Goal: Entertainment & Leisure: Browse casually

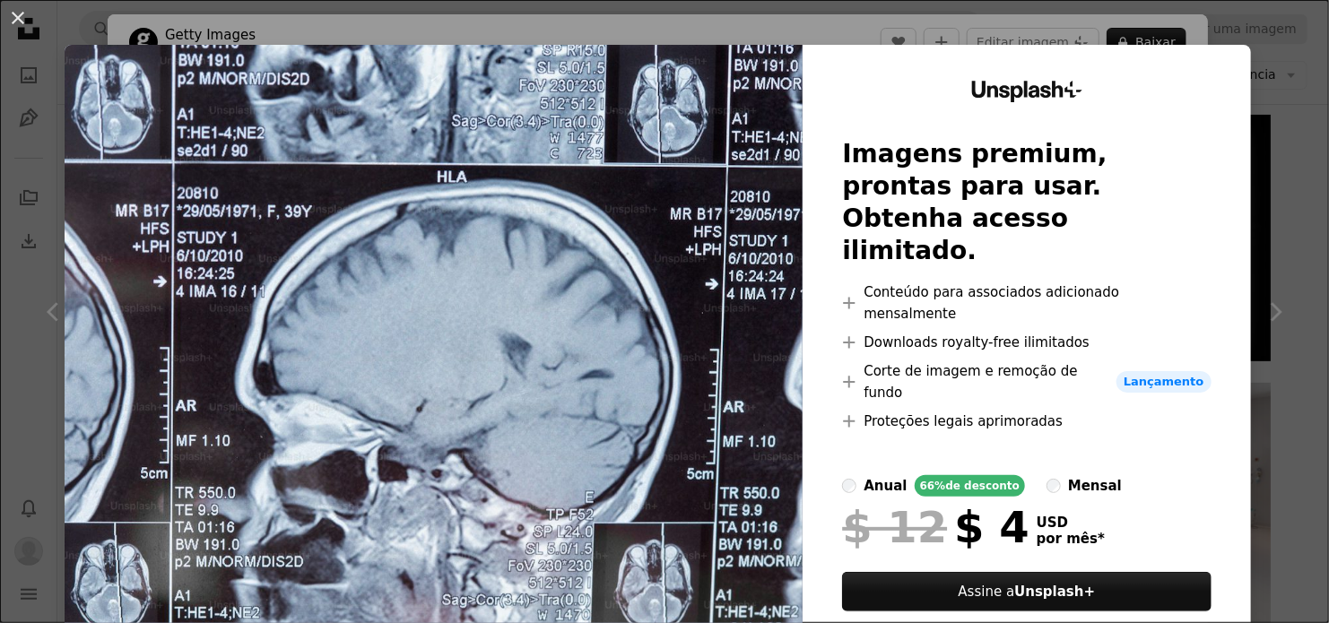
scroll to position [176, 0]
click at [29, 20] on button "An X shape" at bounding box center [18, 18] width 22 height 22
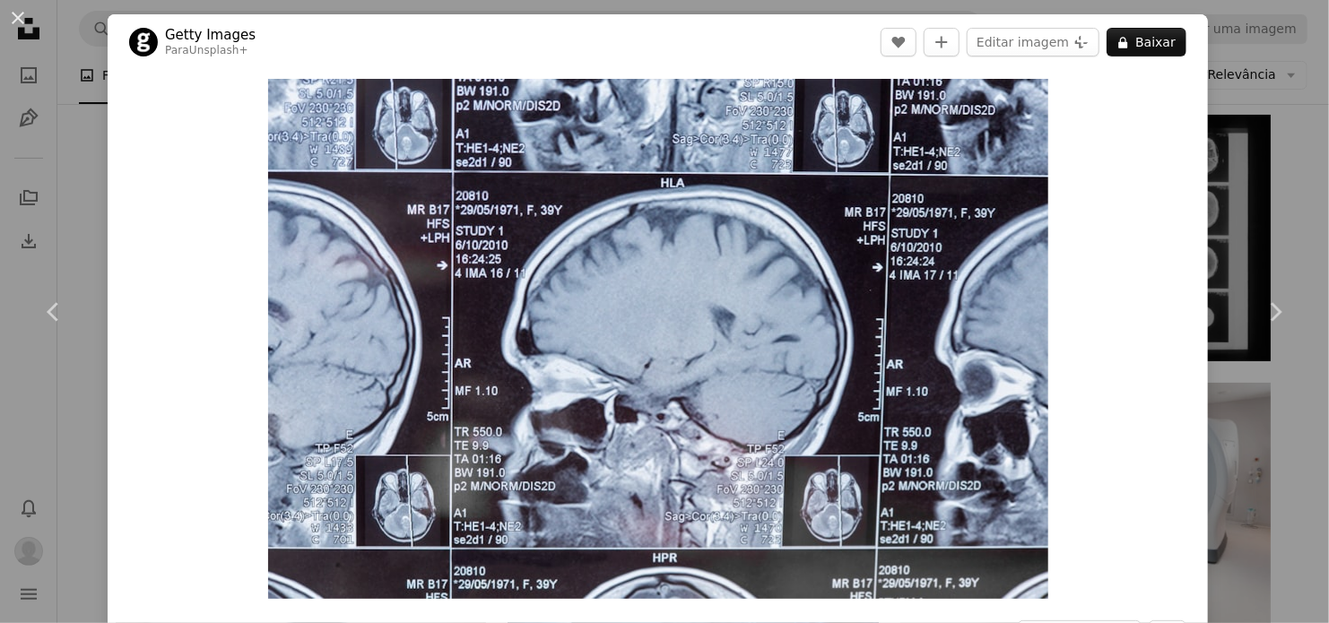
drag, startPoint x: 1320, startPoint y: 281, endPoint x: 1323, endPoint y: 328, distance: 47.6
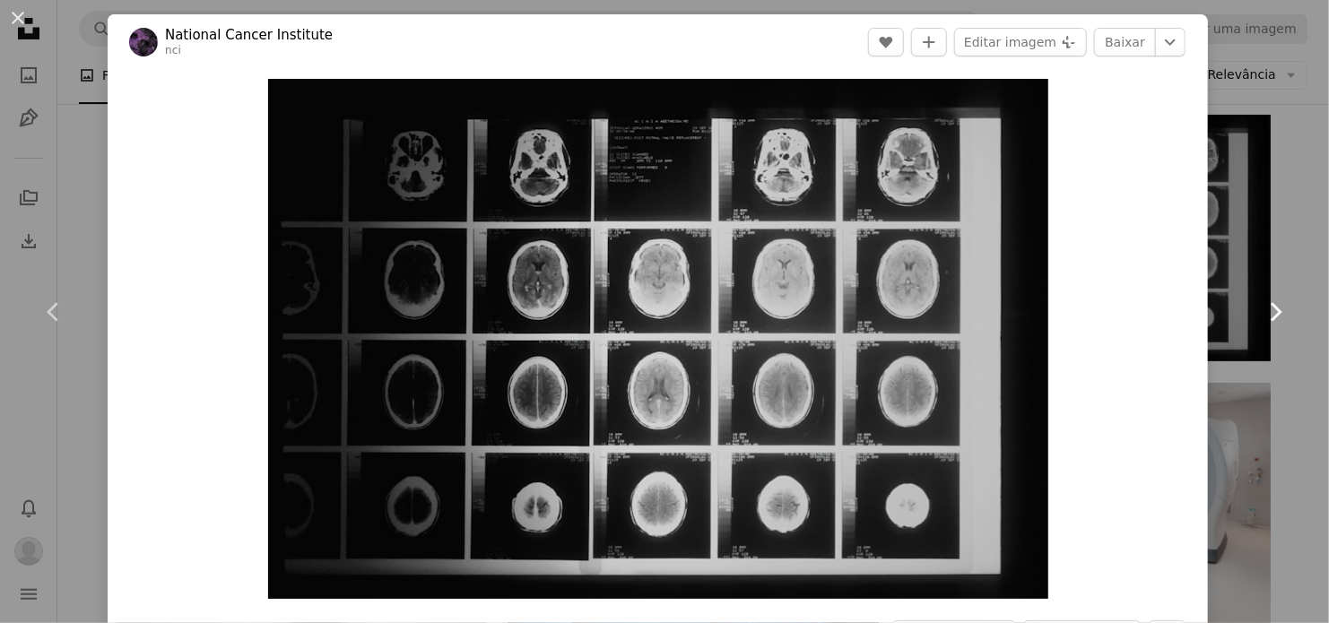
drag, startPoint x: 1329, startPoint y: 210, endPoint x: 1299, endPoint y: 254, distance: 53.0
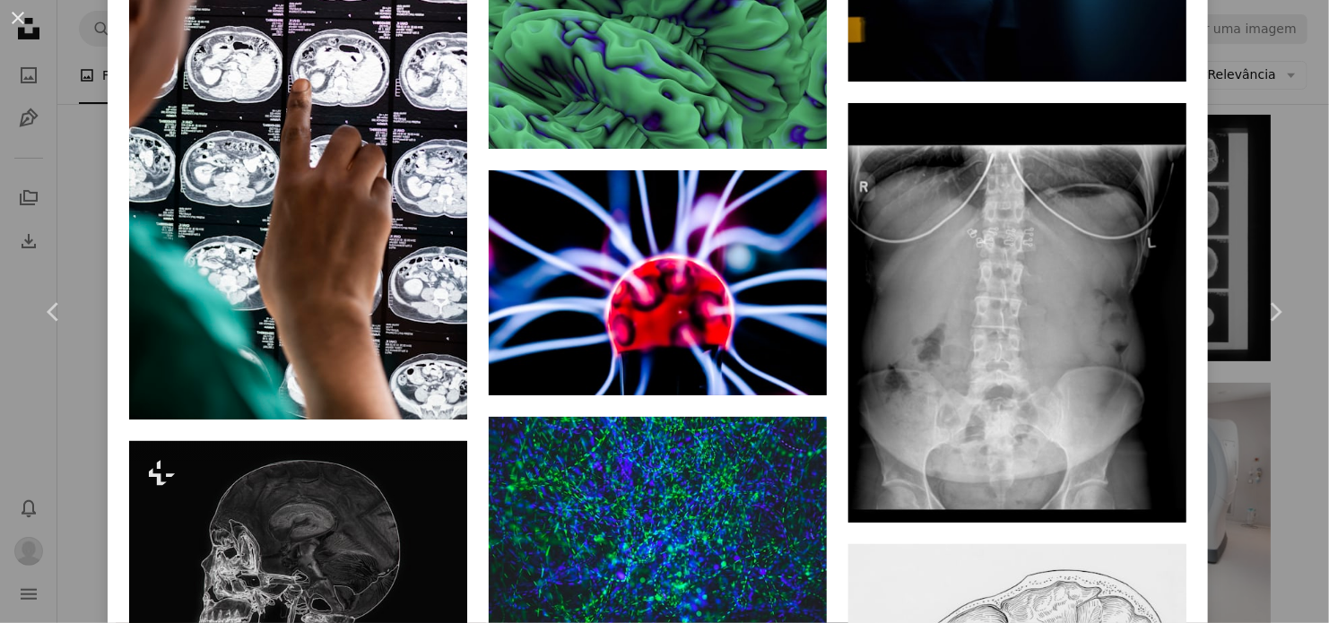
scroll to position [7177, 0]
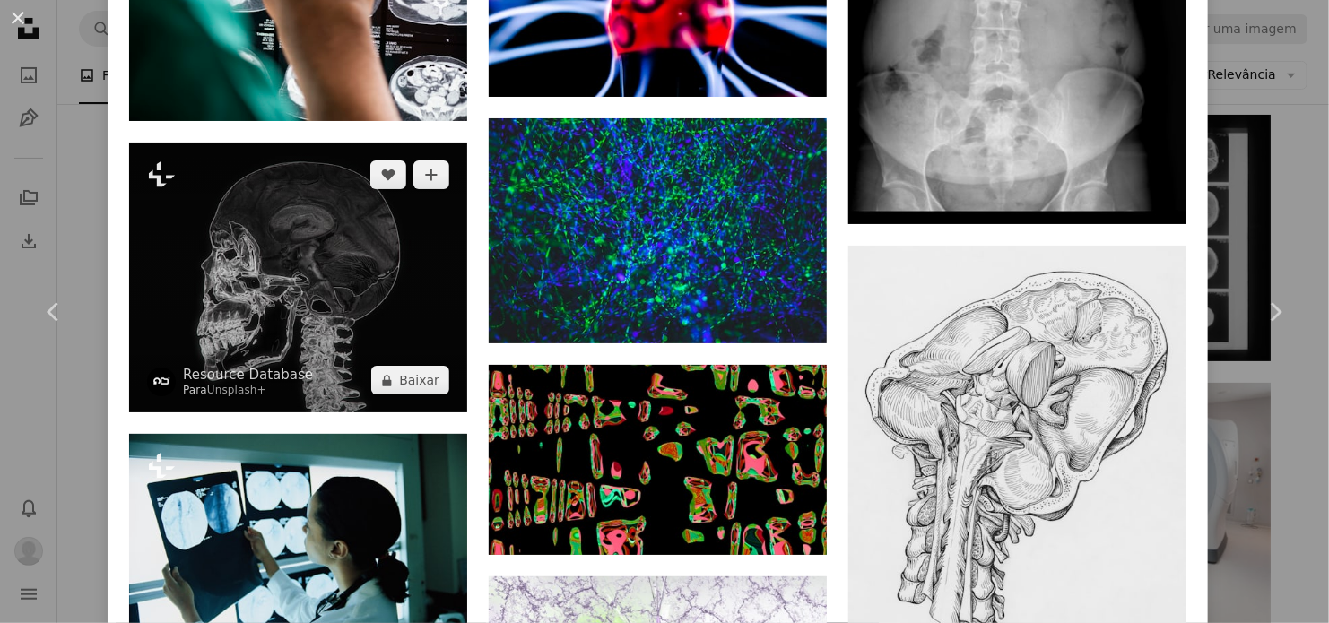
click at [369, 308] on img at bounding box center [298, 278] width 338 height 271
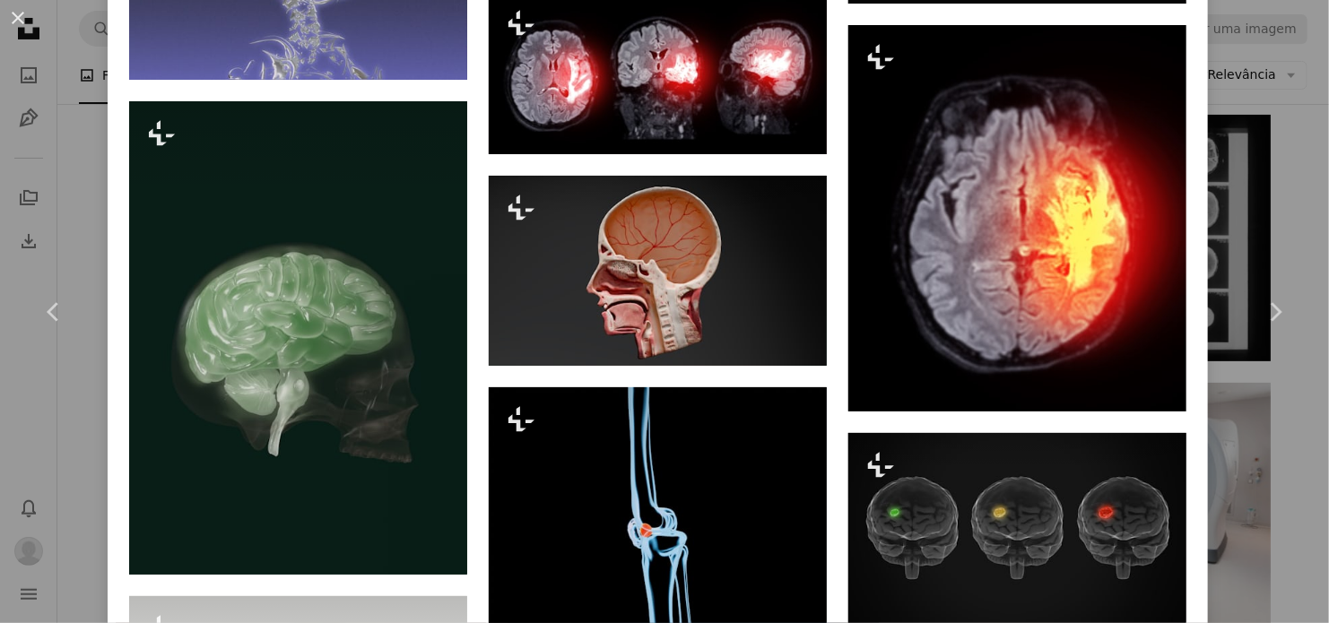
scroll to position [2102, 0]
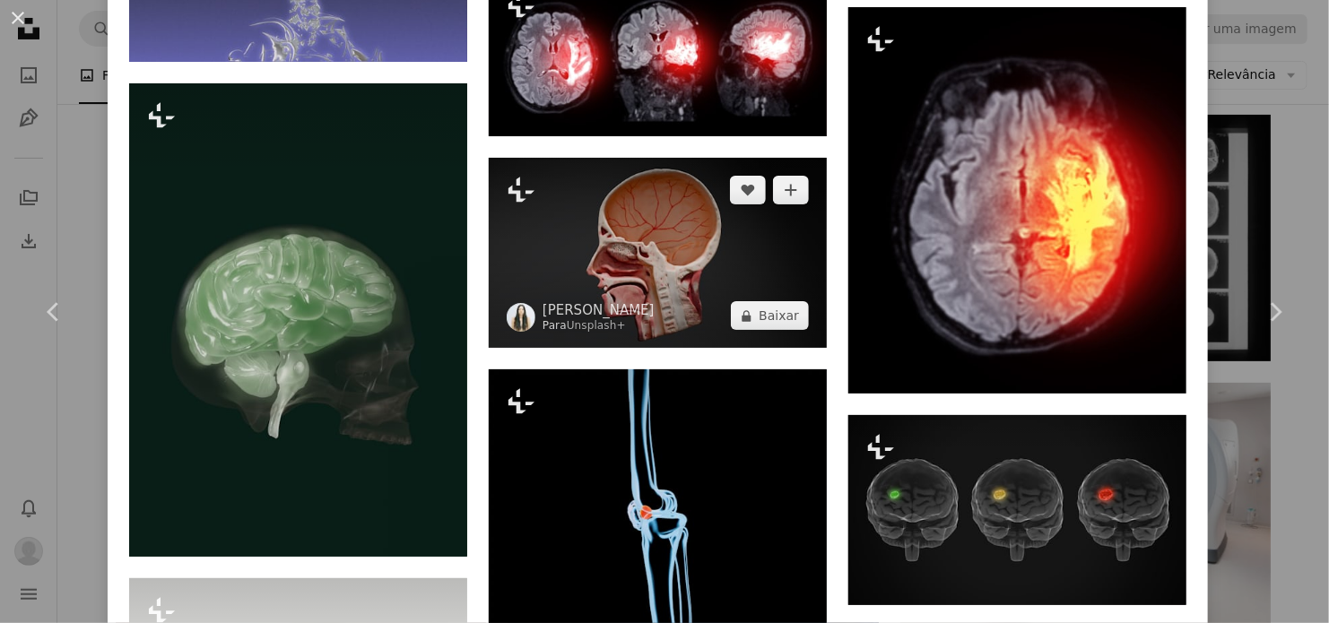
click at [583, 255] on img at bounding box center [658, 253] width 338 height 190
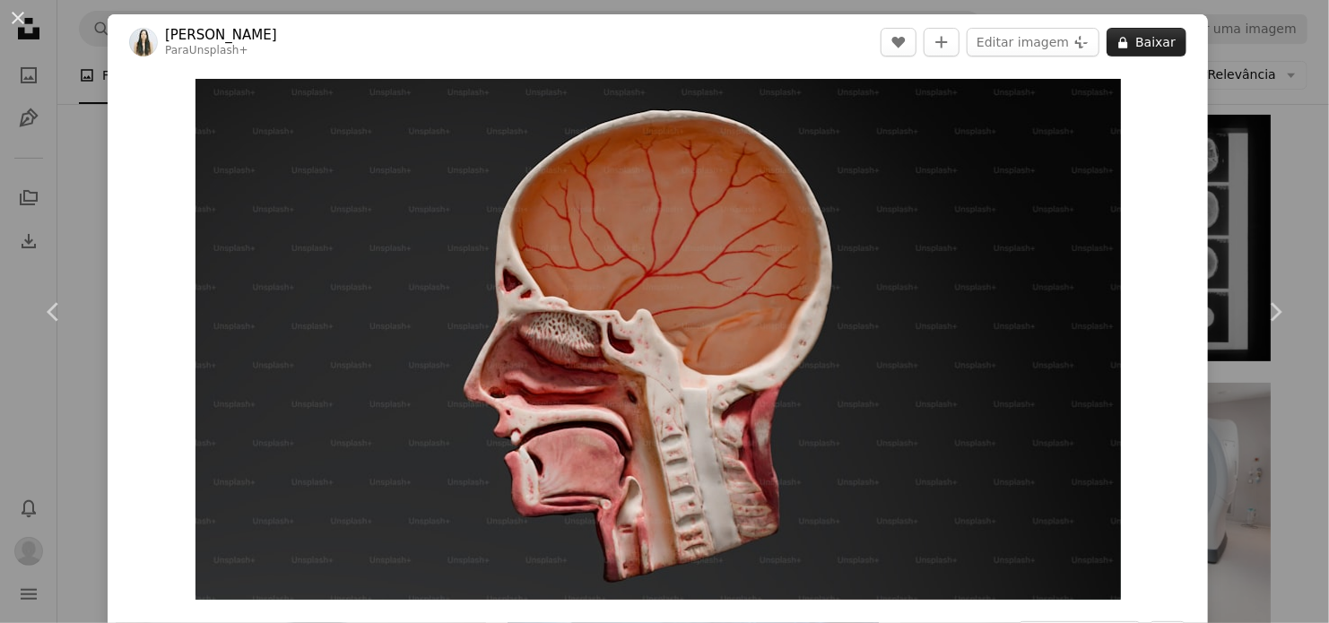
click at [1151, 42] on button "A lock Baixar" at bounding box center [1147, 42] width 80 height 29
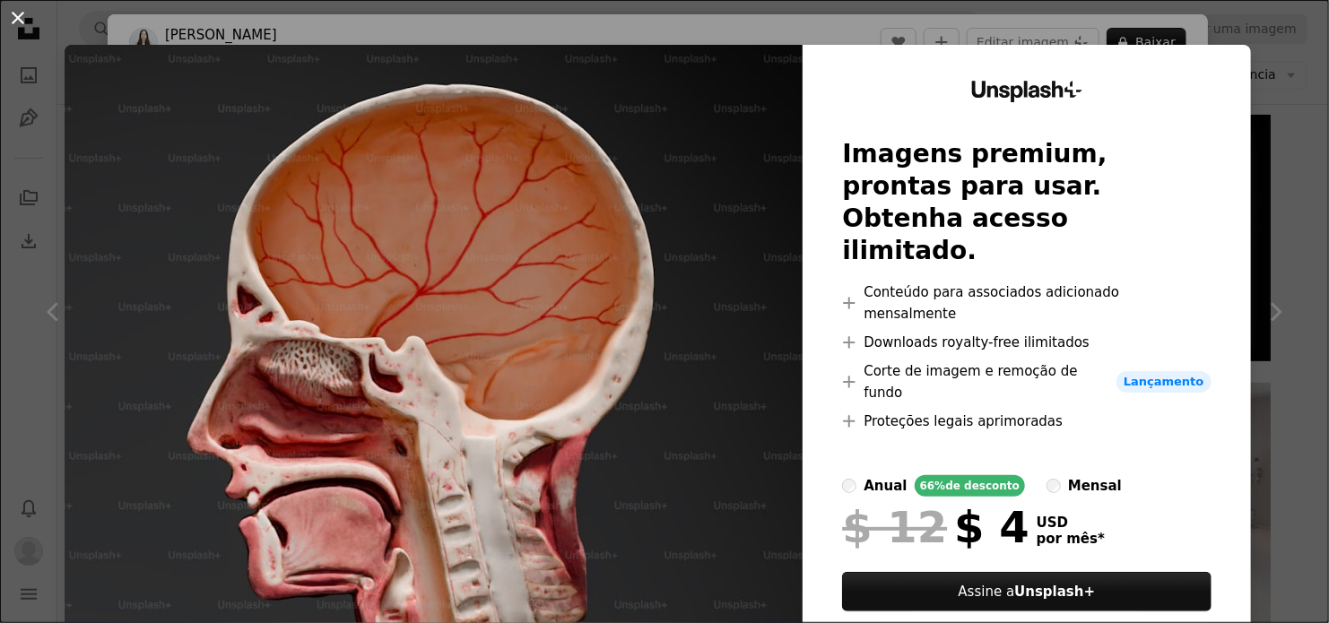
click at [22, 25] on button "An X shape" at bounding box center [18, 18] width 22 height 22
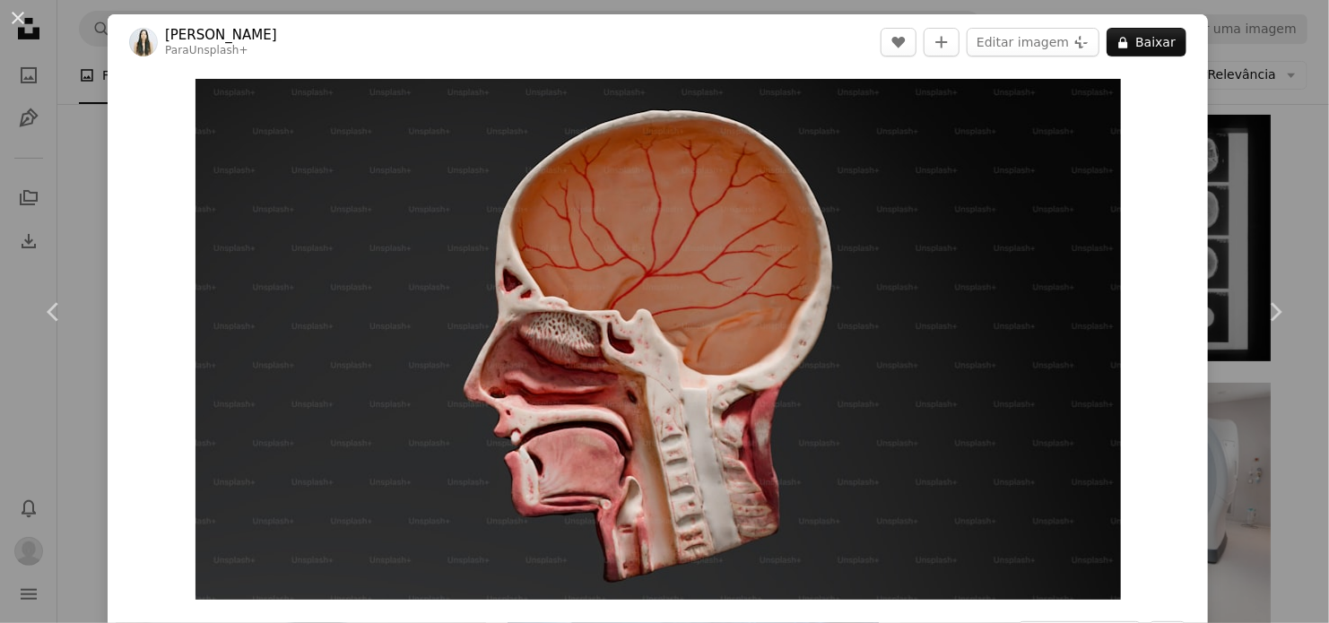
click at [61, 404] on div "An X shape Chevron left Chevron right Zyanya Citlalli Para Unsplash+ A heart A …" at bounding box center [664, 311] width 1329 height 623
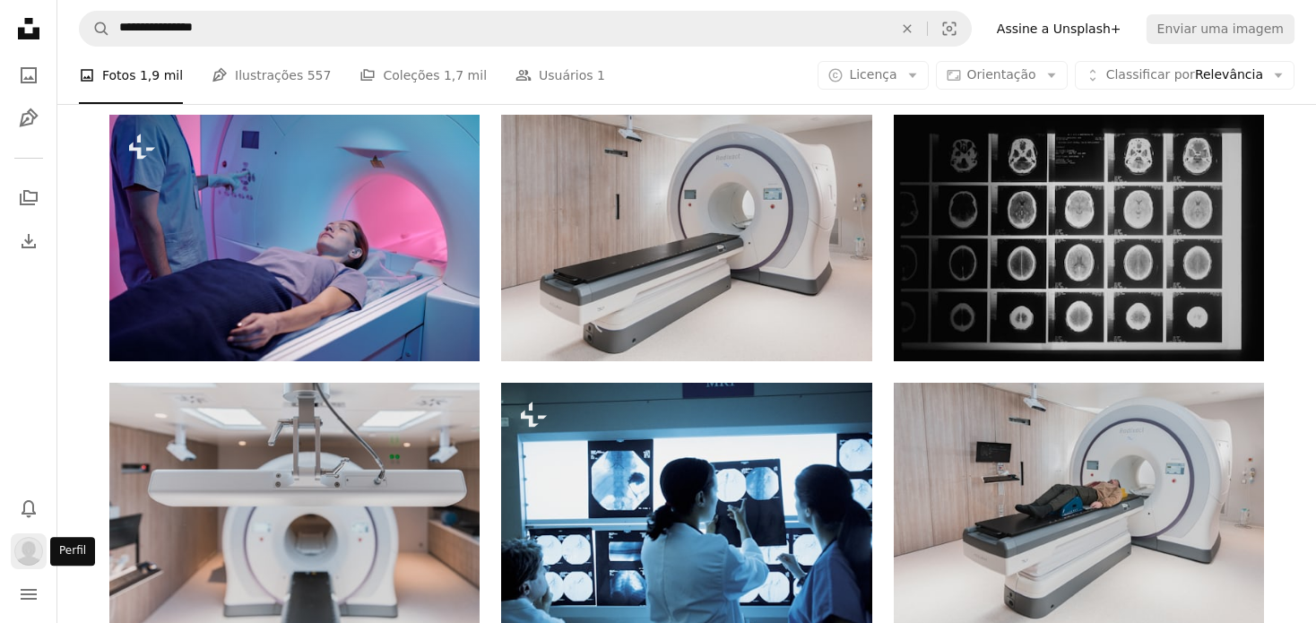
click at [36, 558] on img "Perfil" at bounding box center [28, 551] width 29 height 29
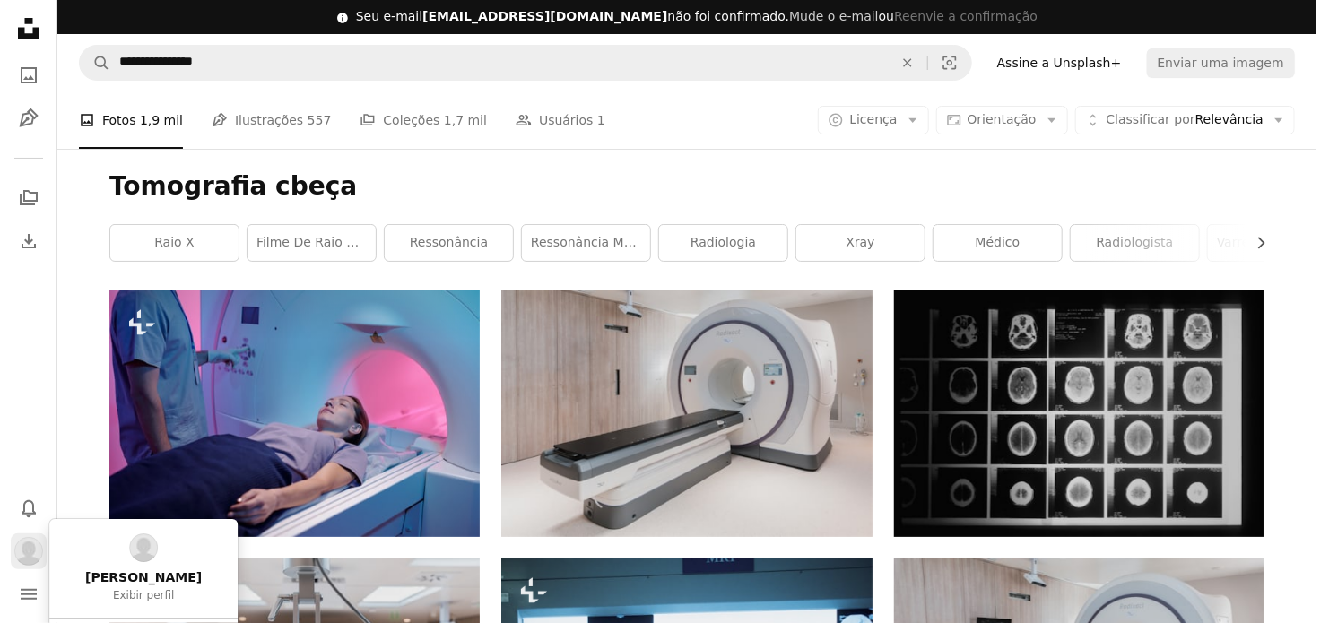
scroll to position [176, 0]
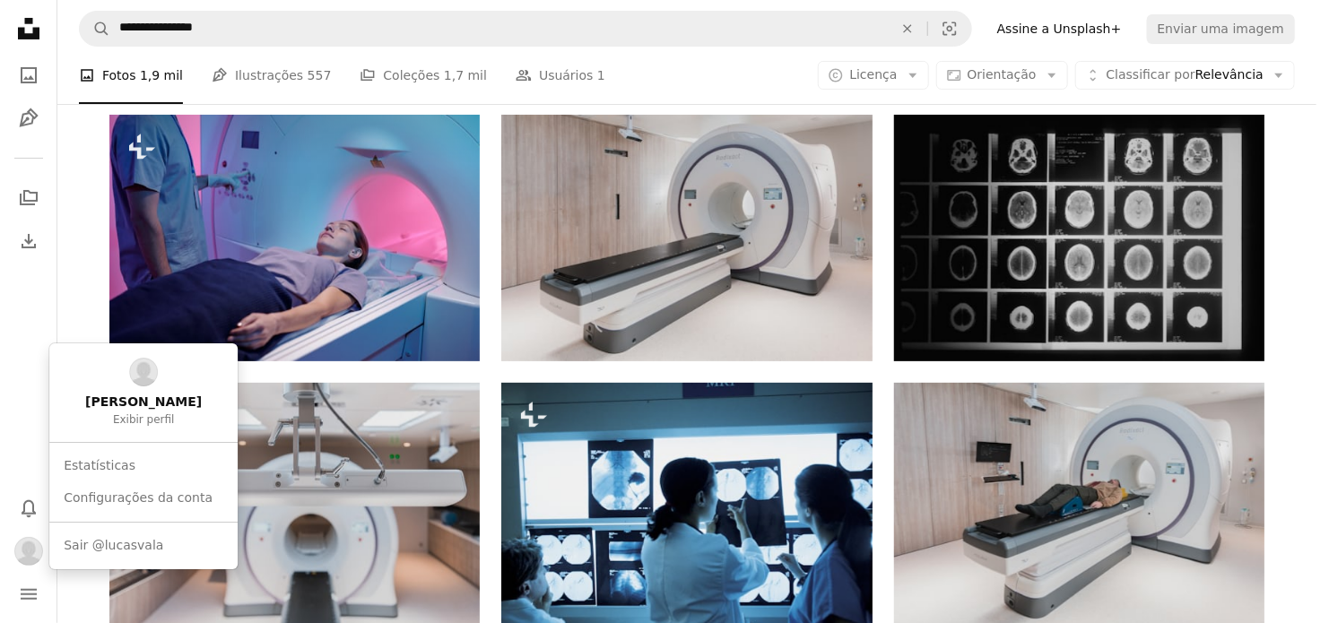
click at [12, 355] on body "**********" at bounding box center [658, 311] width 1316 height 623
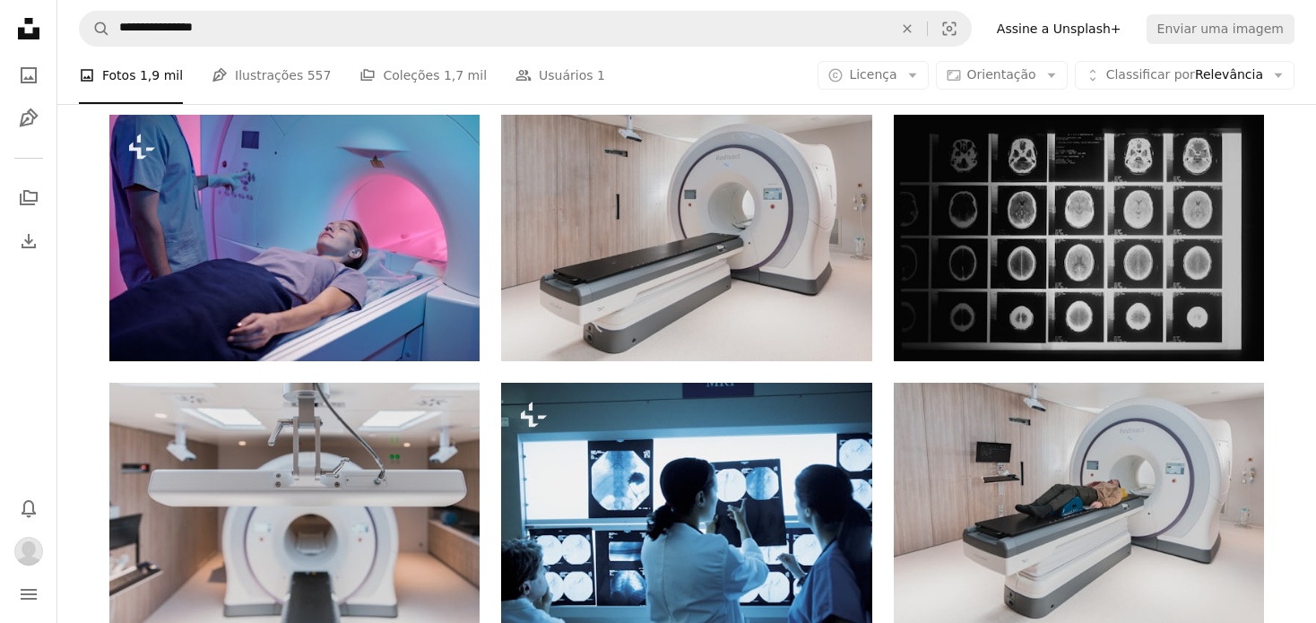
scroll to position [4392, 0]
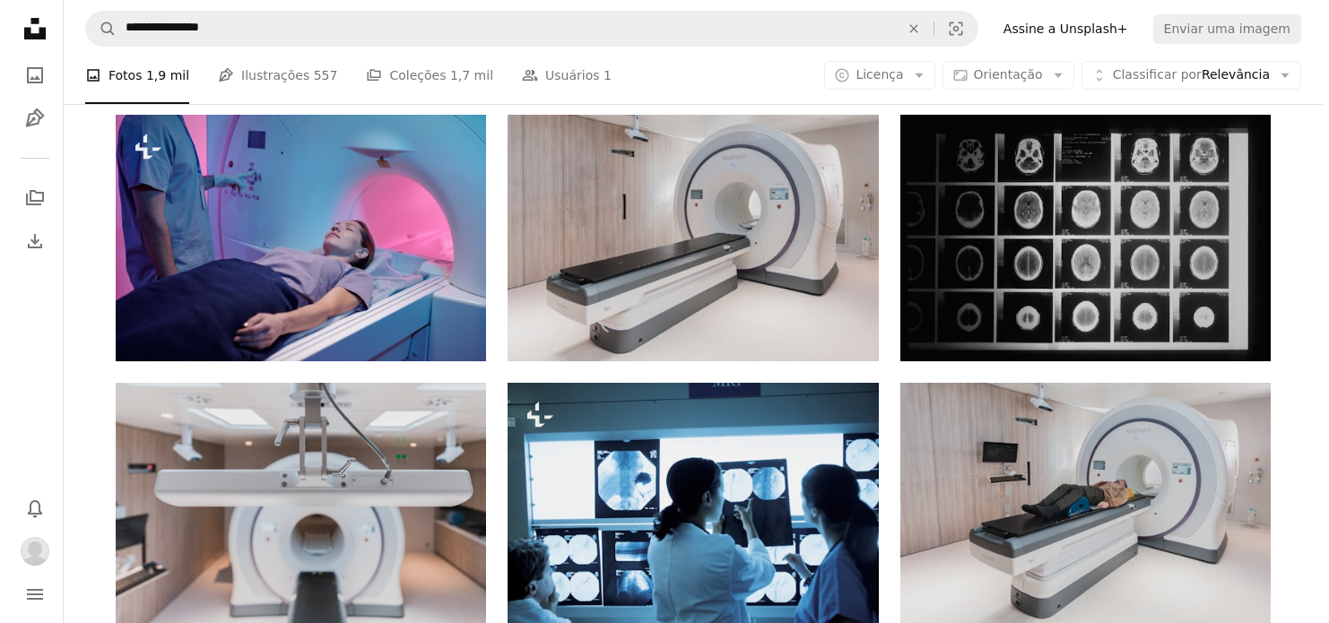
scroll to position [2735, 0]
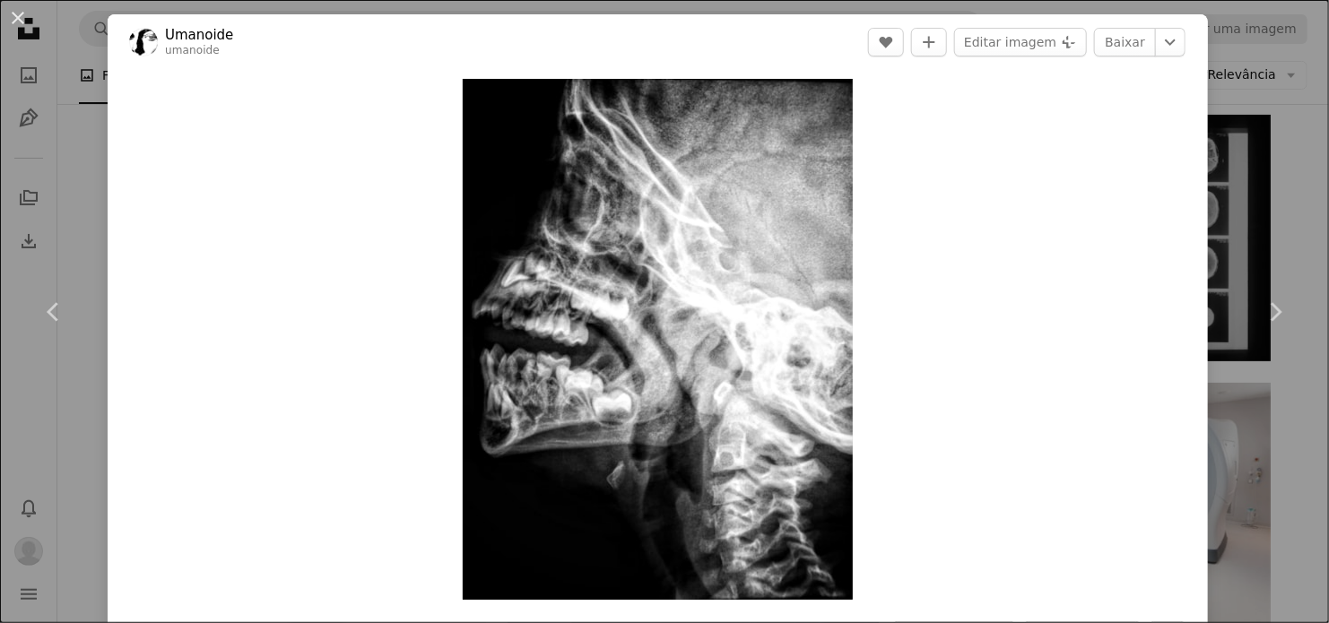
drag, startPoint x: 1320, startPoint y: 283, endPoint x: 1320, endPoint y: 324, distance: 40.4
drag, startPoint x: 1328, startPoint y: 308, endPoint x: 1328, endPoint y: 329, distance: 20.6
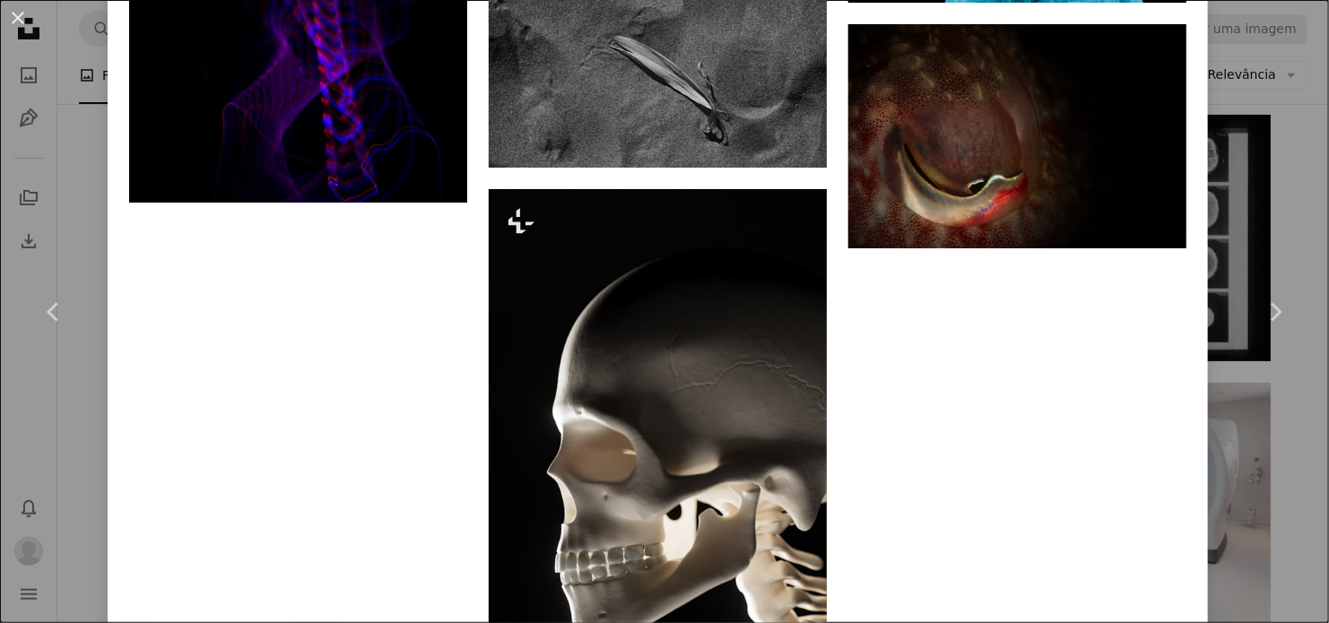
scroll to position [13418, 0]
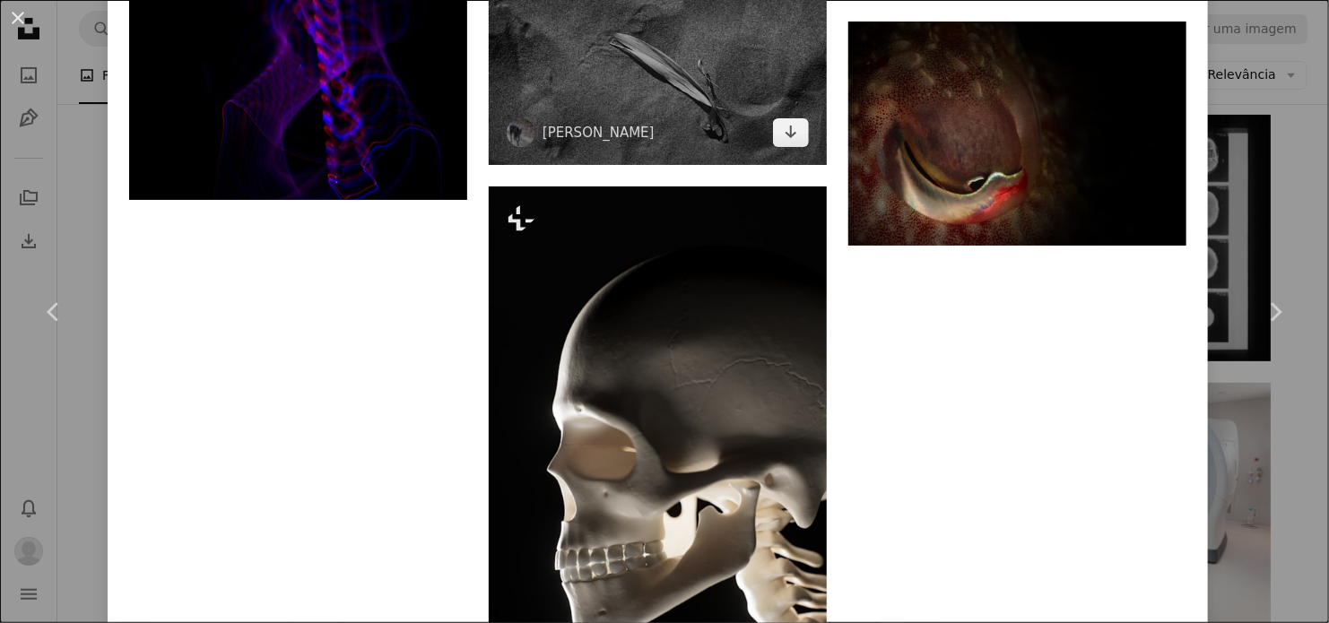
click at [715, 79] on img at bounding box center [658, 52] width 338 height 225
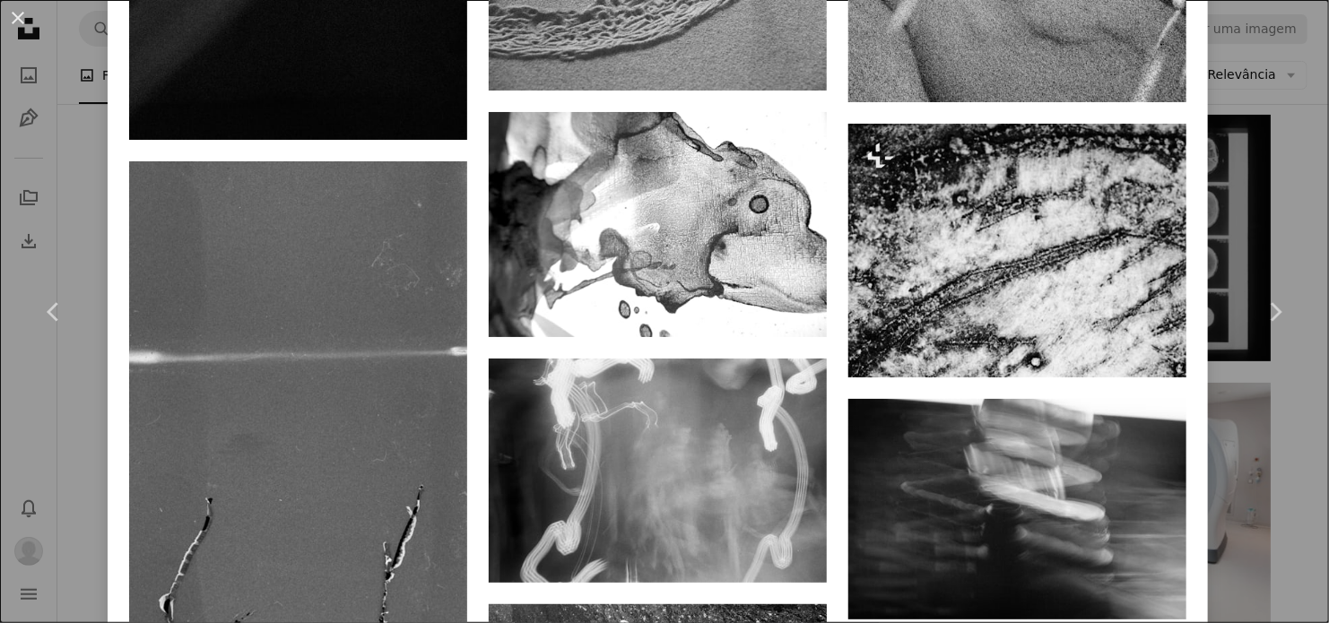
scroll to position [5919, 0]
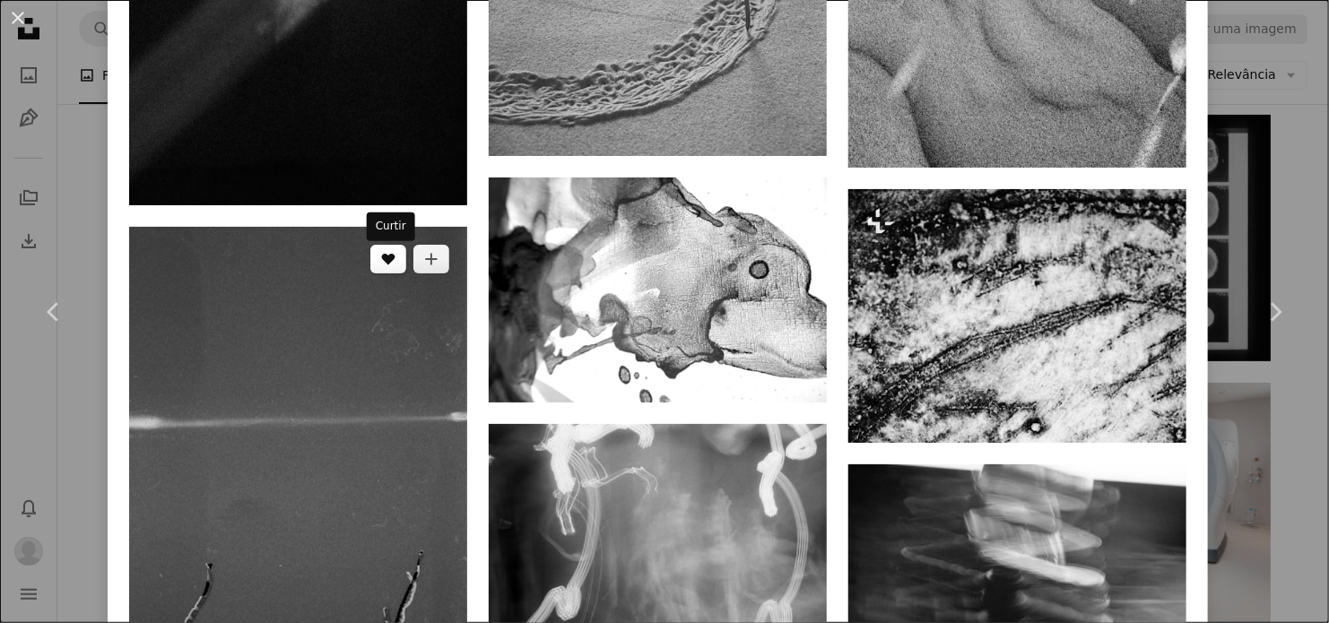
click at [396, 264] on button "A heart" at bounding box center [388, 259] width 36 height 29
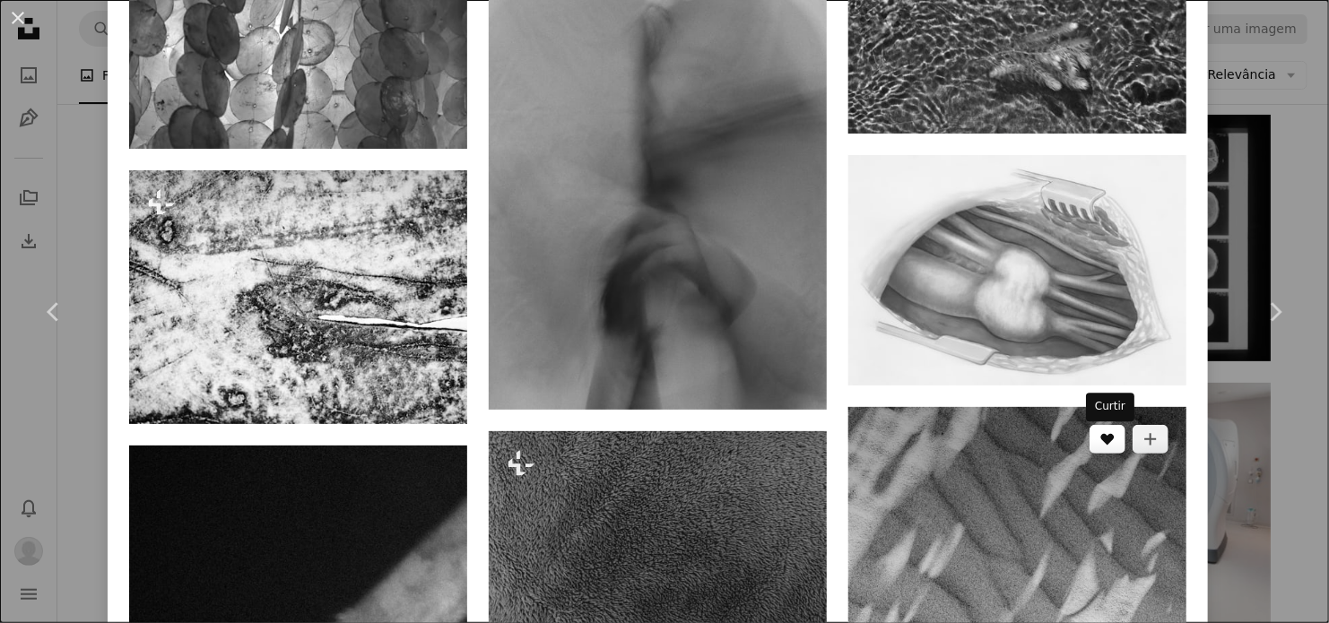
click at [1110, 447] on icon "A heart" at bounding box center [1107, 439] width 14 height 14
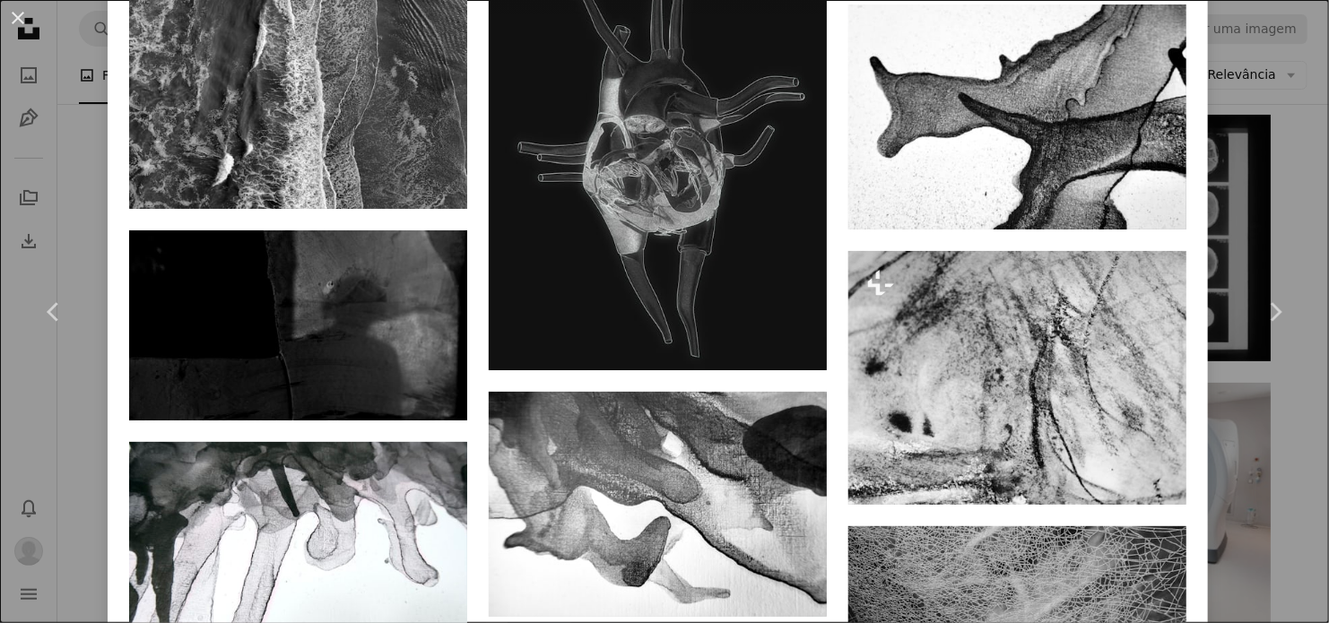
scroll to position [2357, 0]
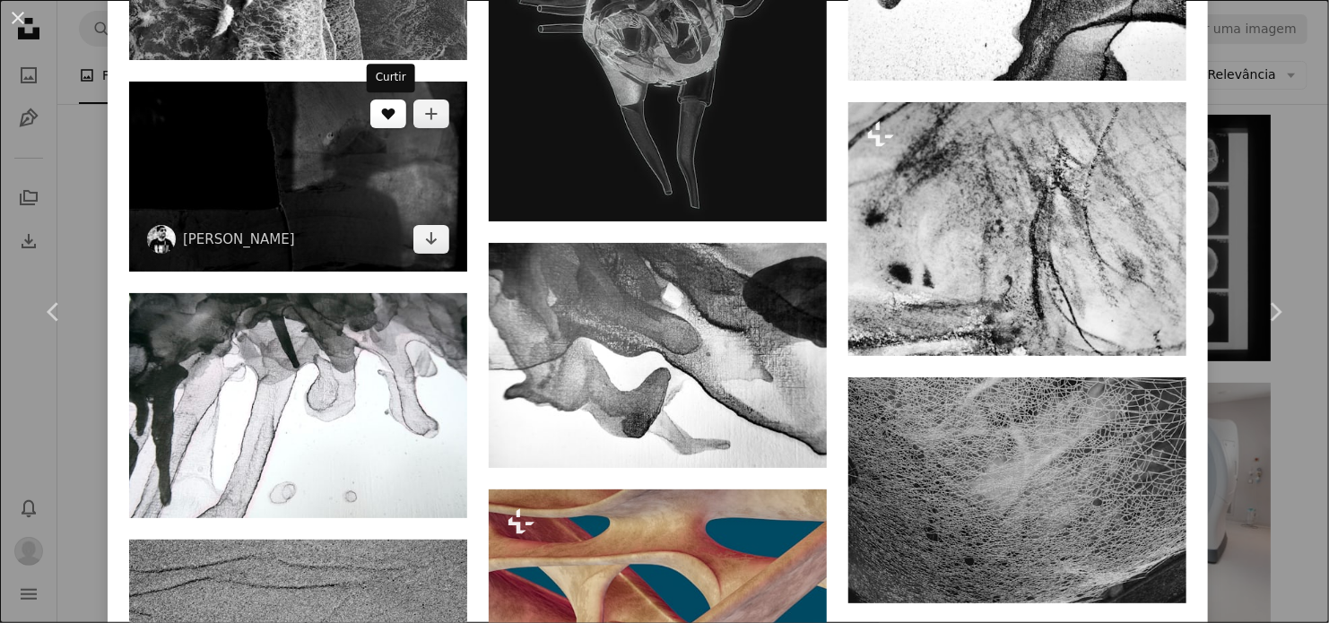
click at [390, 121] on icon "A heart" at bounding box center [388, 114] width 14 height 14
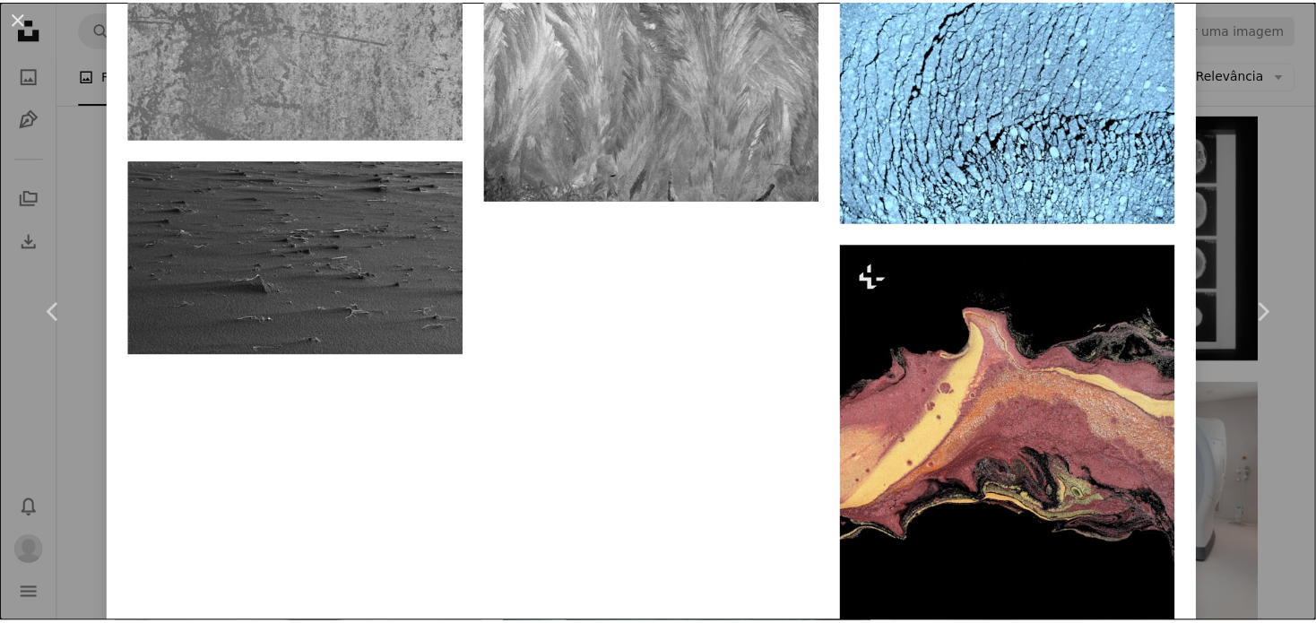
scroll to position [14397, 0]
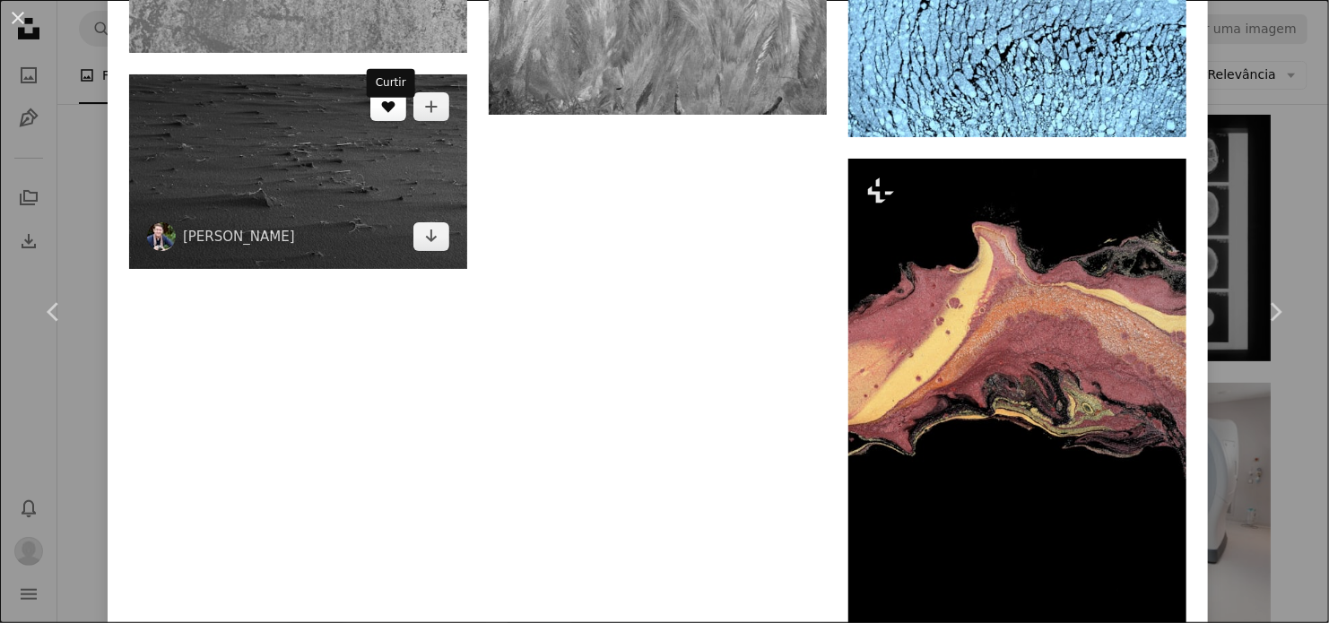
click at [386, 121] on button "A heart" at bounding box center [388, 106] width 36 height 29
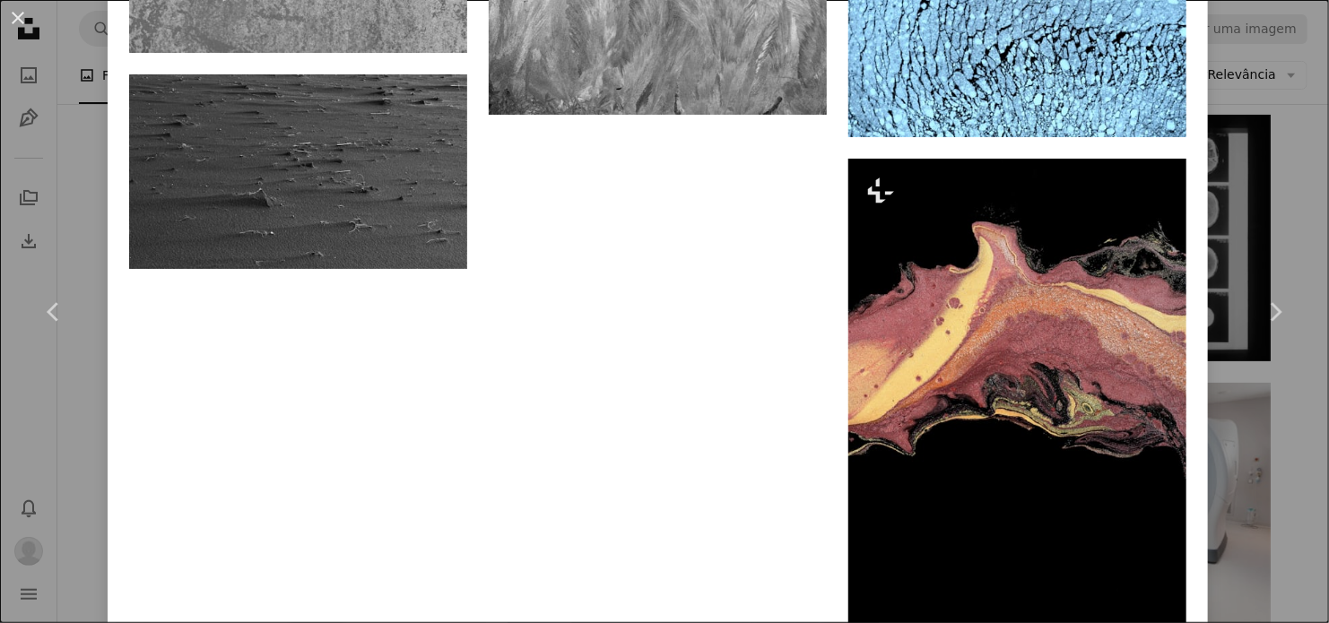
click at [85, 192] on div "An X shape Chevron left Chevron right [PERSON_NAME] wolfgang_hasselmann A heart…" at bounding box center [664, 311] width 1329 height 623
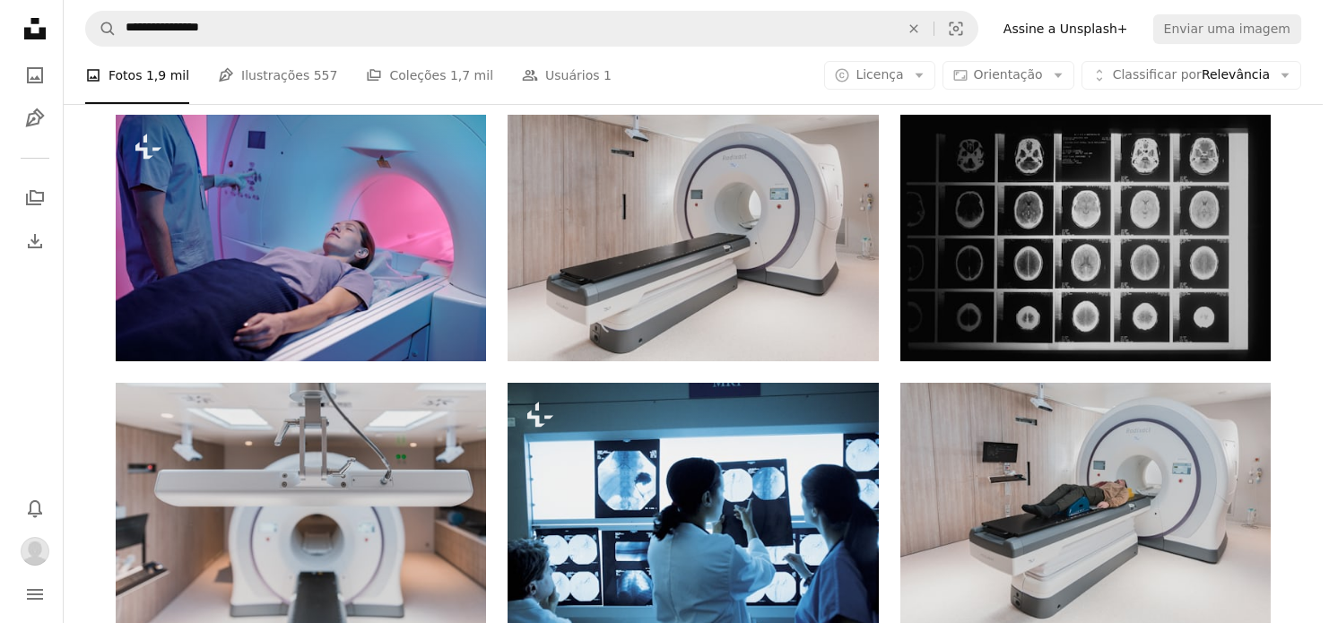
scroll to position [5815, 0]
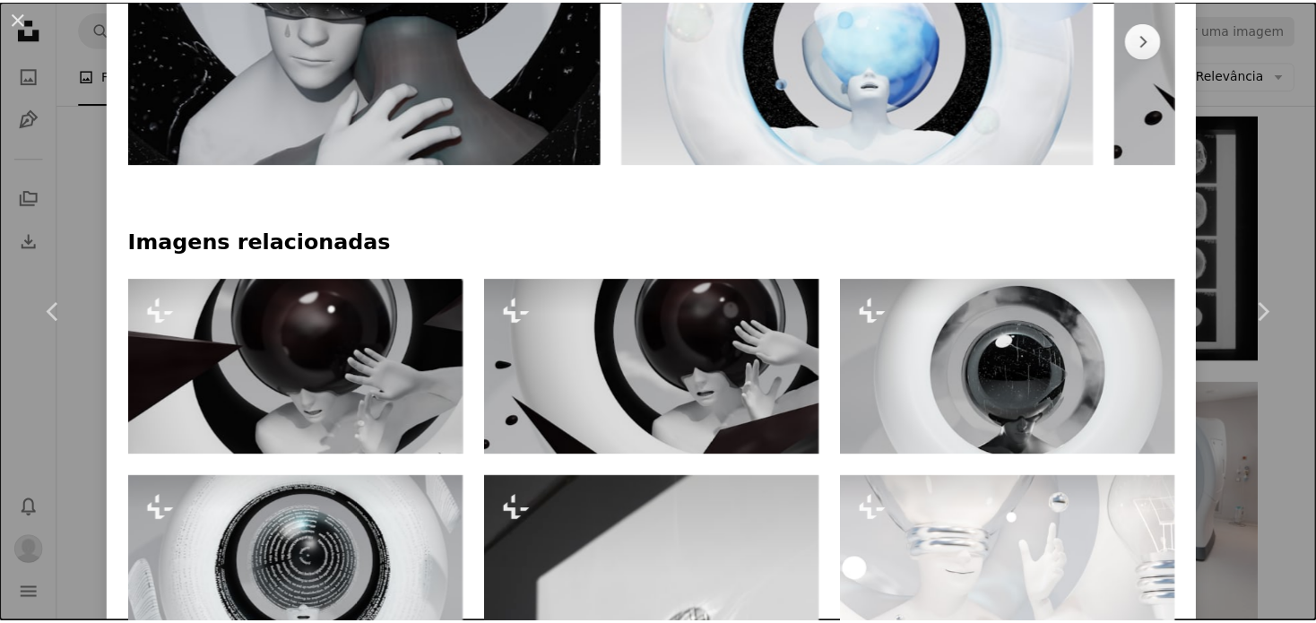
scroll to position [1002, 0]
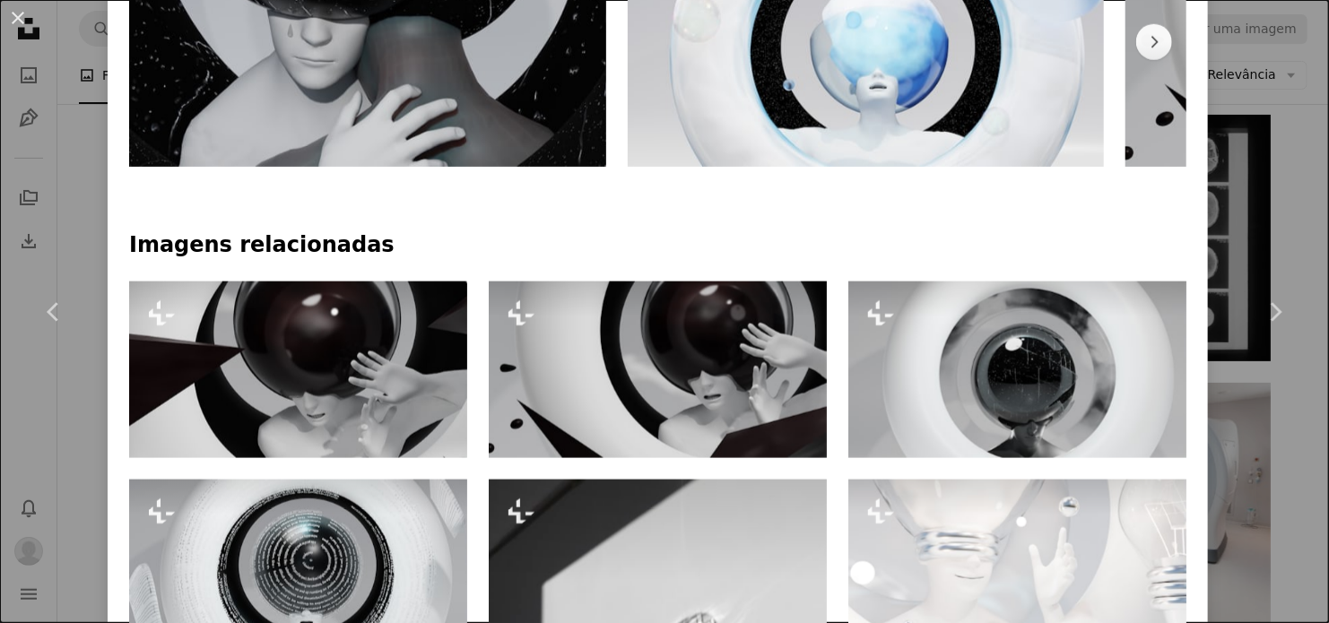
click at [74, 152] on div "An X shape Chevron left Chevron right [PERSON_NAME] Para Unsplash+ A heart A pl…" at bounding box center [664, 311] width 1329 height 623
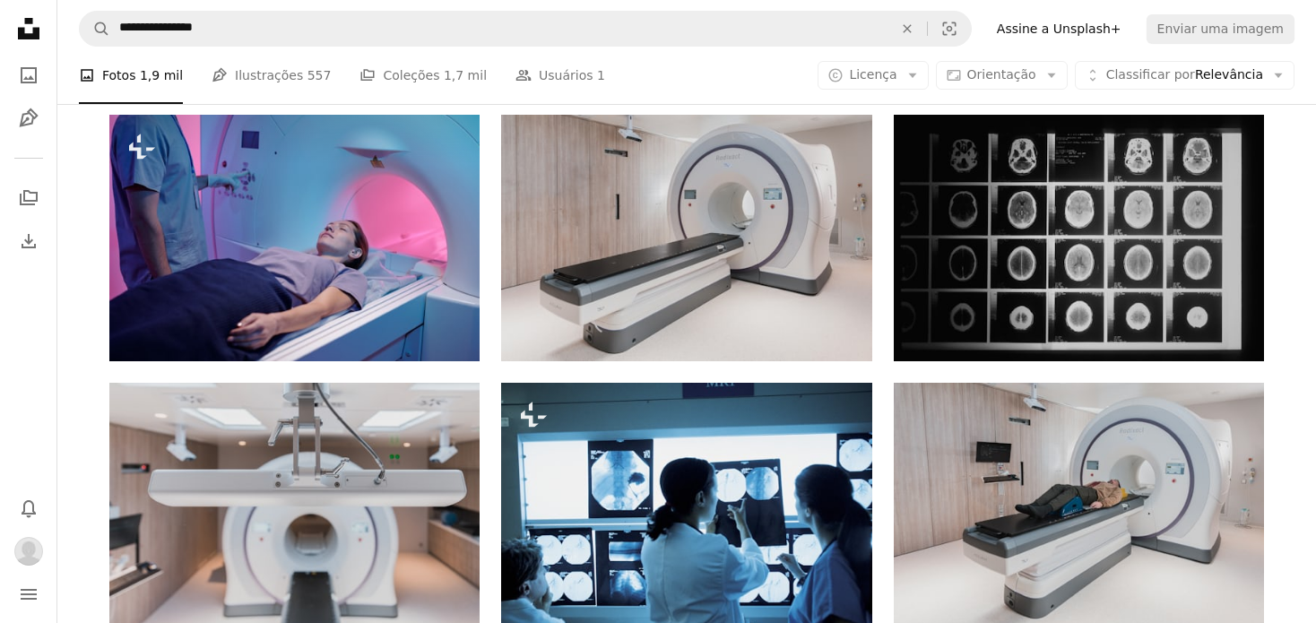
scroll to position [12895, 0]
